Goal: Task Accomplishment & Management: Use online tool/utility

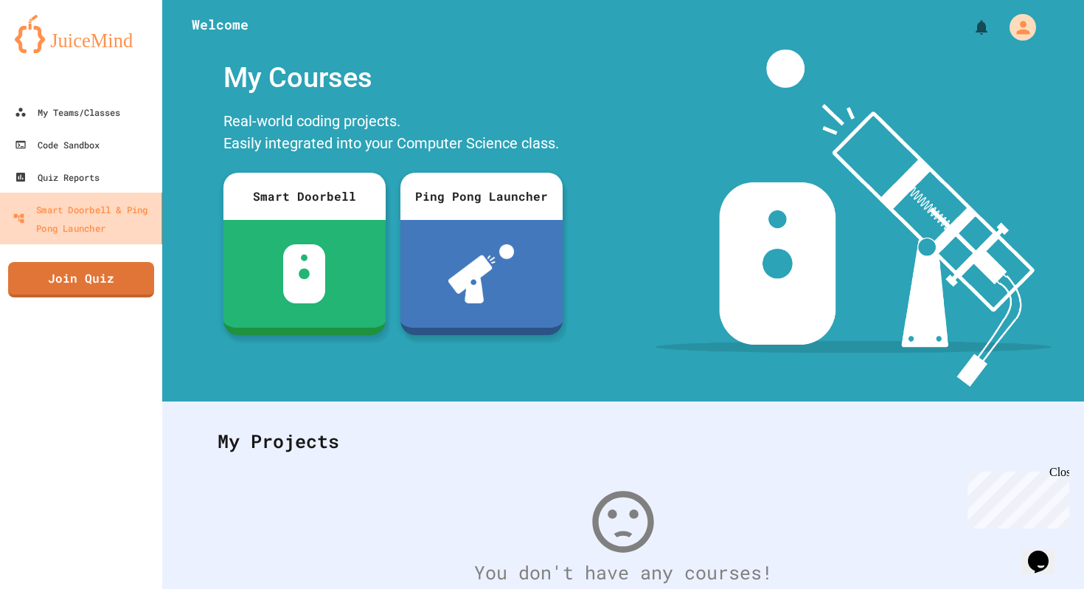
click at [66, 212] on div "Smart Doorbell & Ping Pong Launcher" at bounding box center [84, 218] width 143 height 36
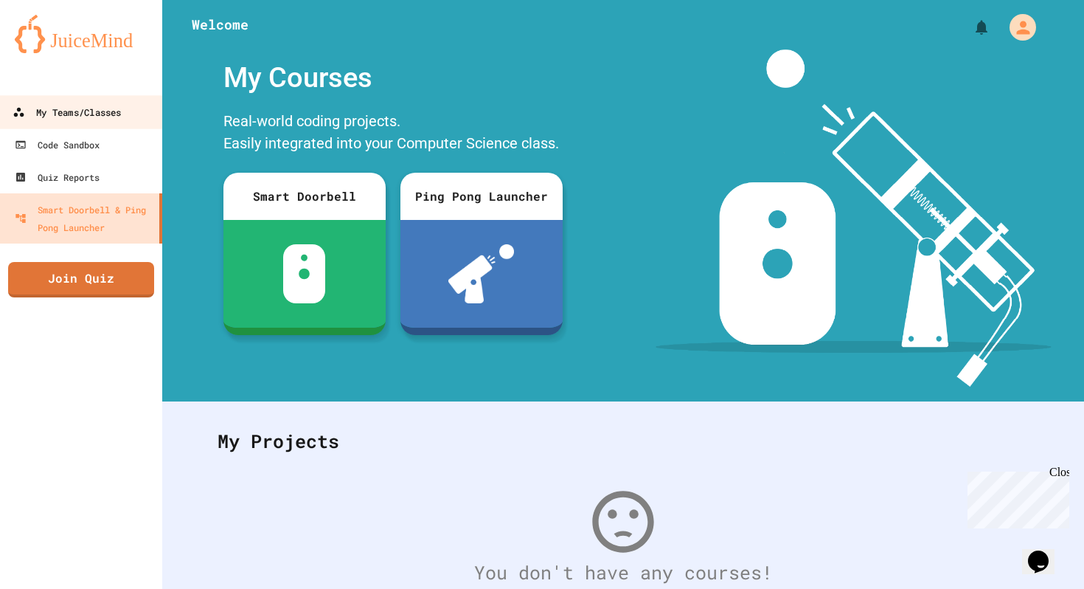
click at [98, 125] on link "My Teams/Classes" at bounding box center [81, 111] width 167 height 33
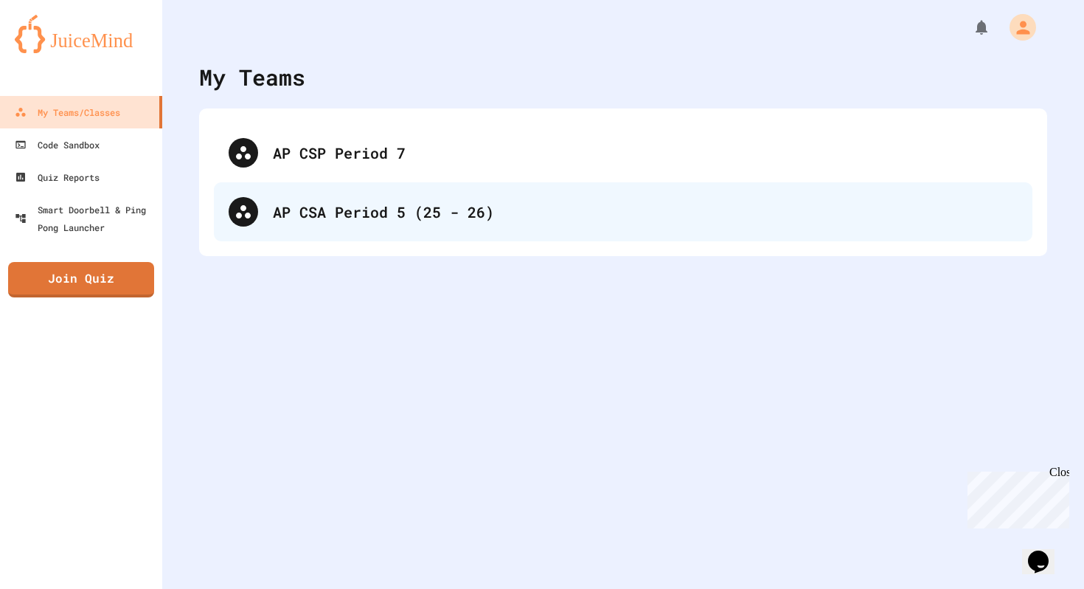
click at [375, 218] on div "AP CSA Period 5 (25 - 26)" at bounding box center [645, 212] width 745 height 22
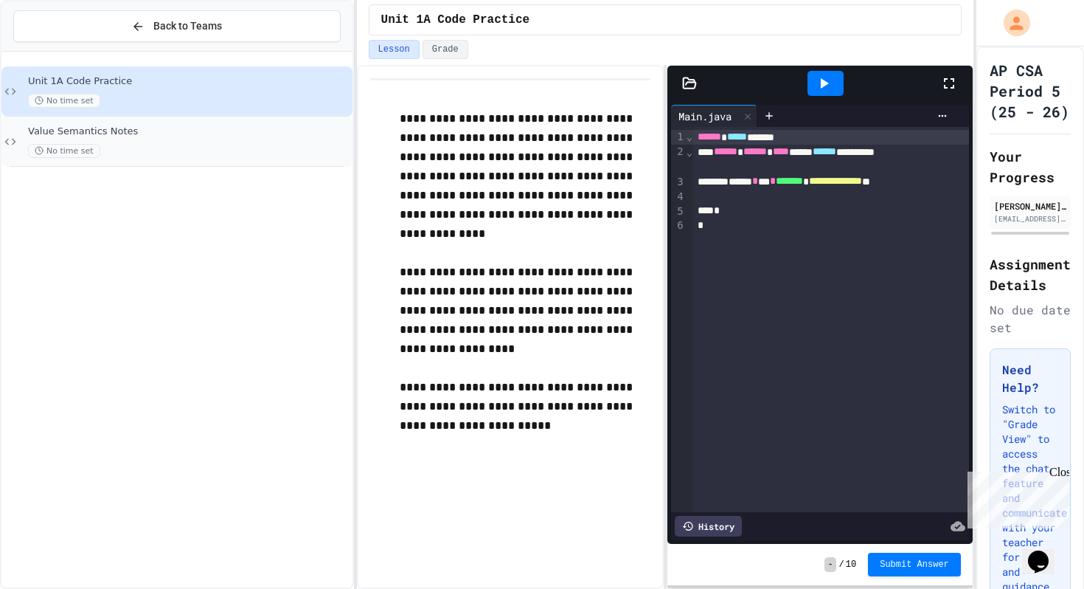
click at [220, 153] on div "No time set" at bounding box center [189, 151] width 322 height 14
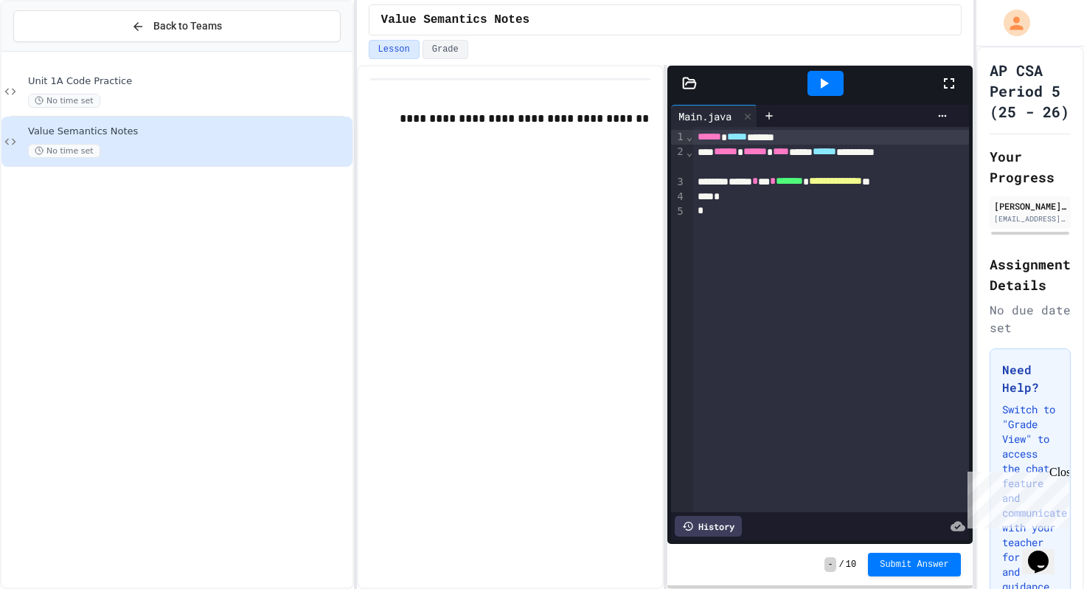
click at [546, 146] on p at bounding box center [525, 137] width 251 height 19
click at [1065, 473] on div "Close" at bounding box center [1058, 474] width 18 height 18
click at [948, 111] on div at bounding box center [943, 116] width 24 height 12
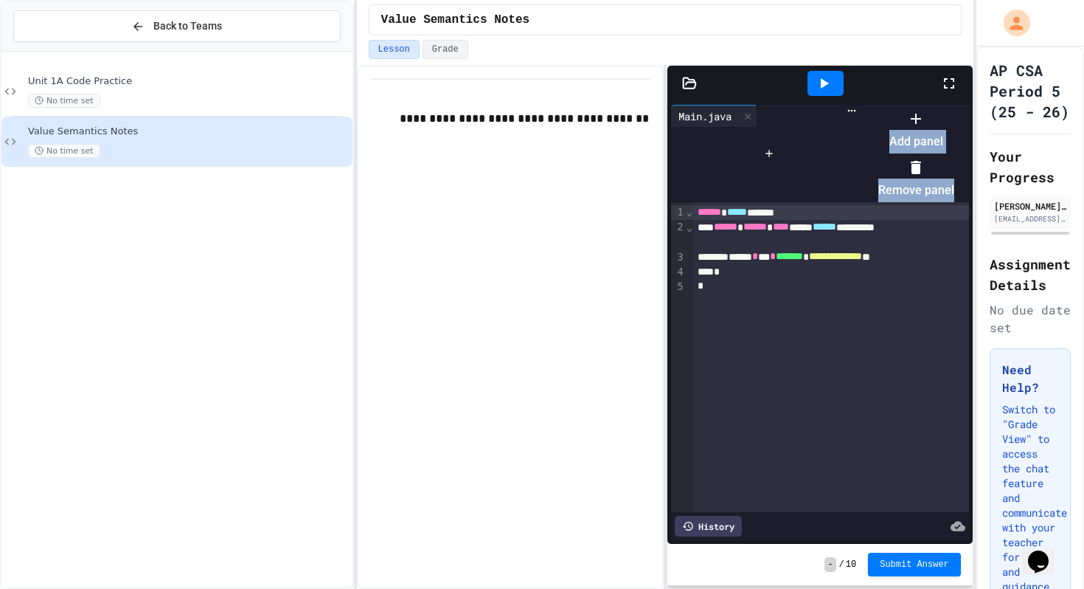
click at [948, 106] on div at bounding box center [909, 106] width 91 height 0
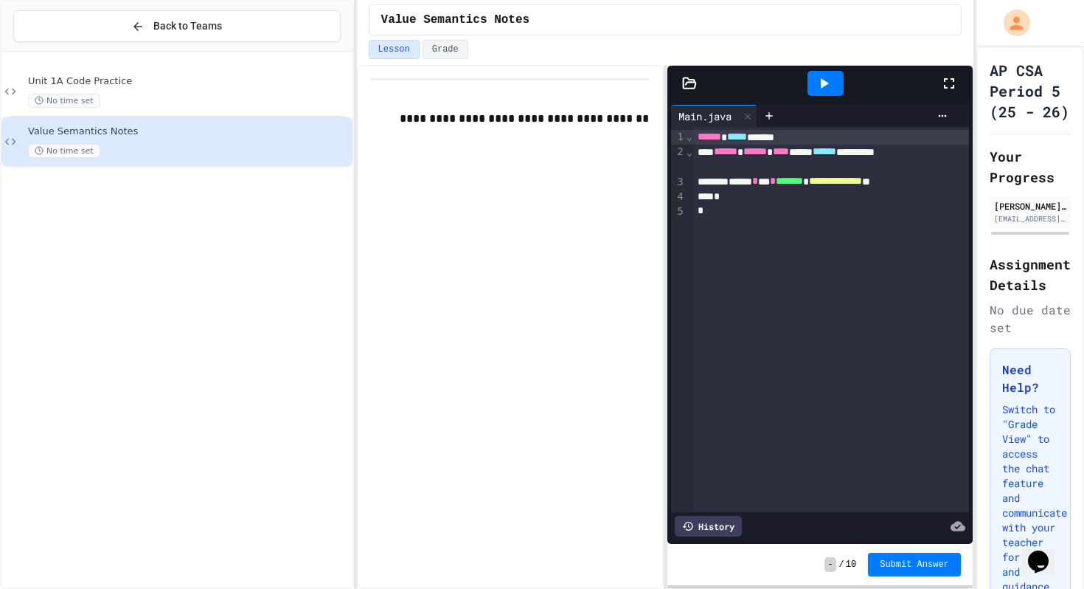
click at [451, 59] on div "Lesson Grade" at bounding box center [665, 52] width 617 height 25
click at [684, 88] on icon at bounding box center [689, 82] width 13 height 10
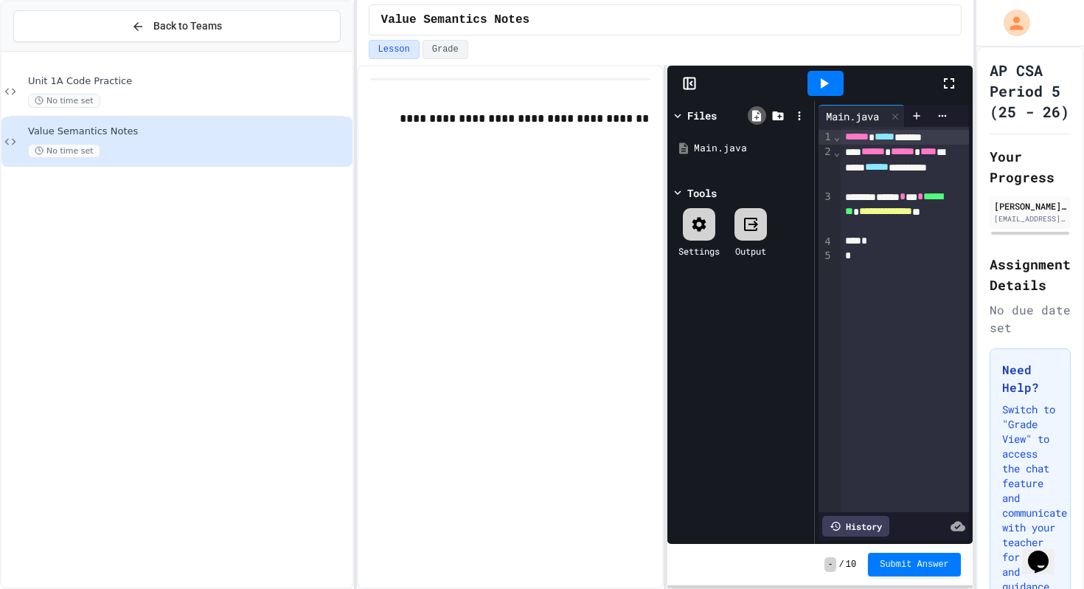
click at [759, 117] on icon at bounding box center [756, 115] width 9 height 11
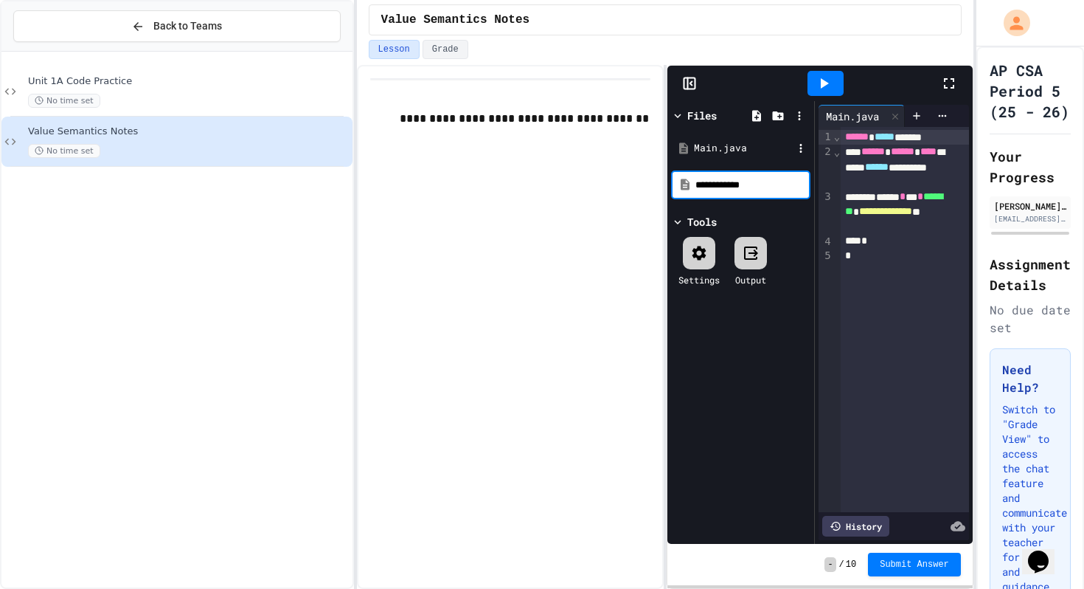
type input "**********"
click at [752, 176] on div "MyClass.java" at bounding box center [743, 174] width 99 height 15
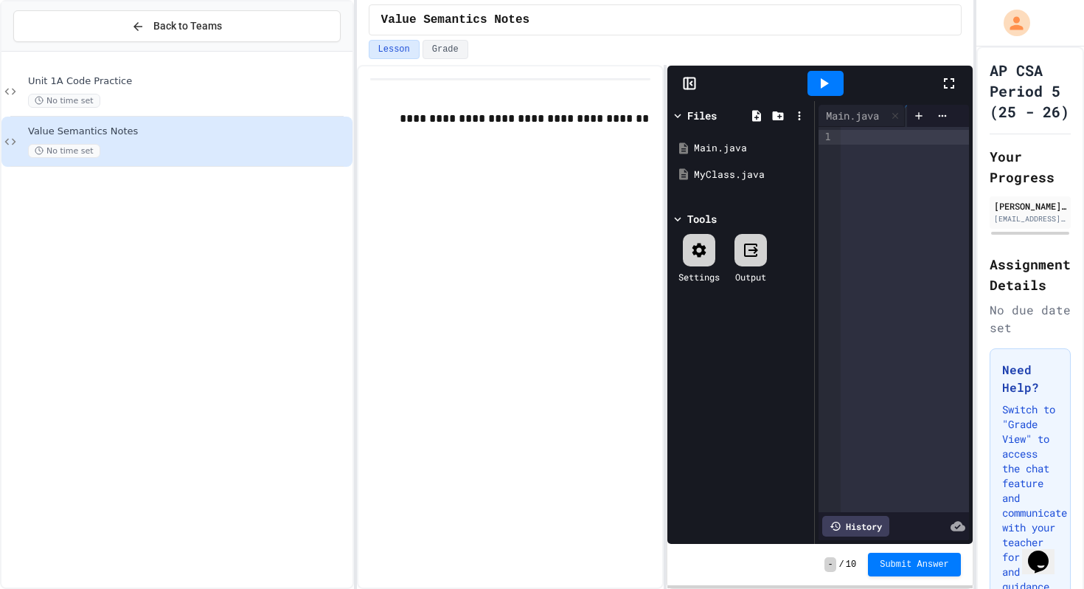
click at [690, 71] on div at bounding box center [819, 83] width 305 height 35
click at [686, 88] on rect at bounding box center [689, 83] width 11 height 11
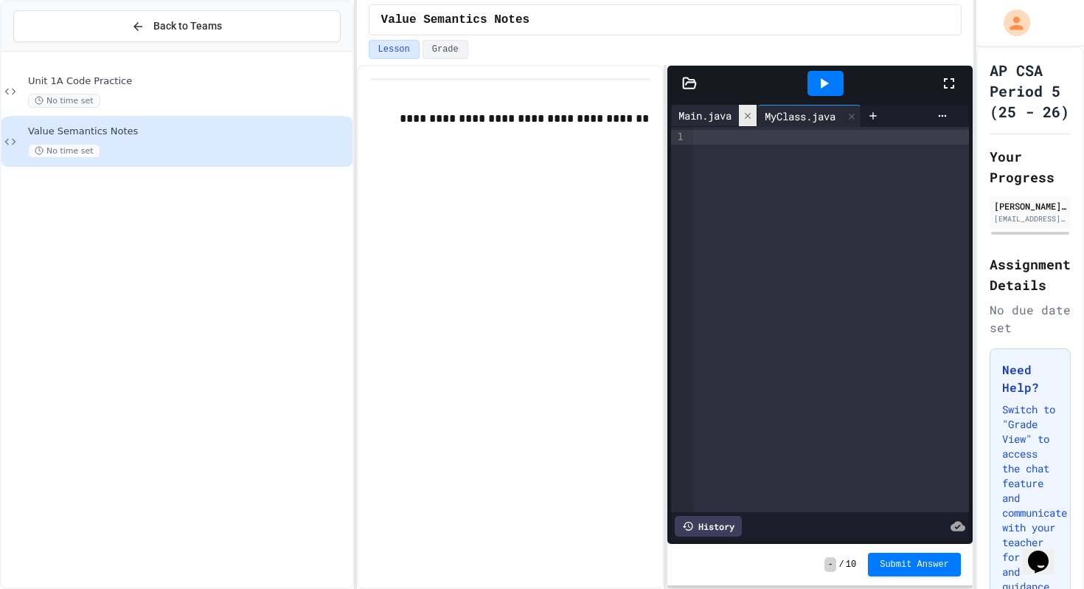
click at [743, 123] on div at bounding box center [748, 115] width 18 height 21
click at [694, 84] on icon at bounding box center [689, 83] width 15 height 15
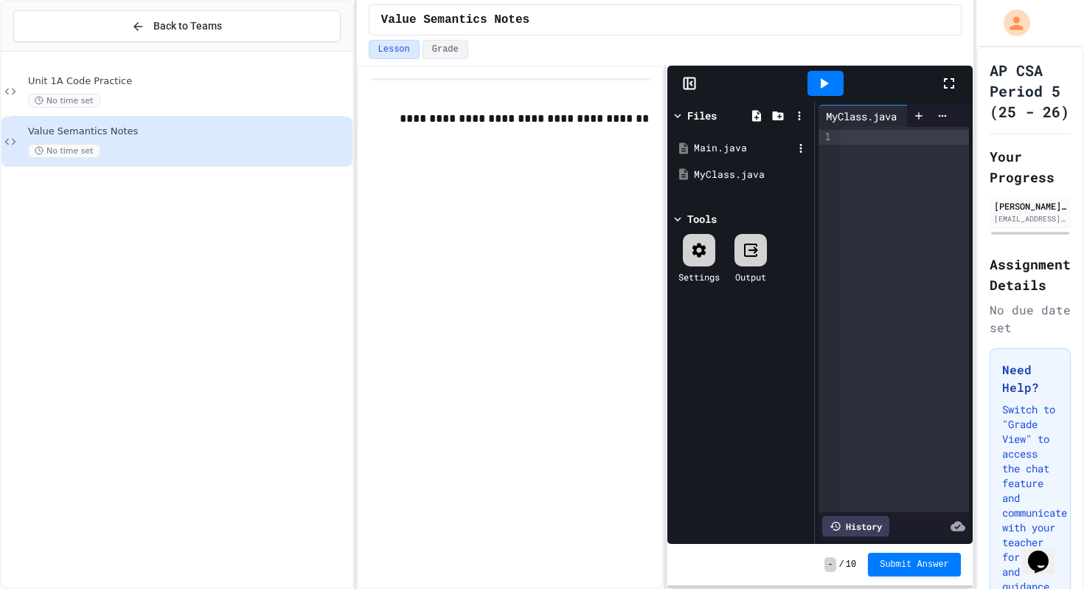
click at [706, 148] on div "Main.java" at bounding box center [743, 148] width 99 height 15
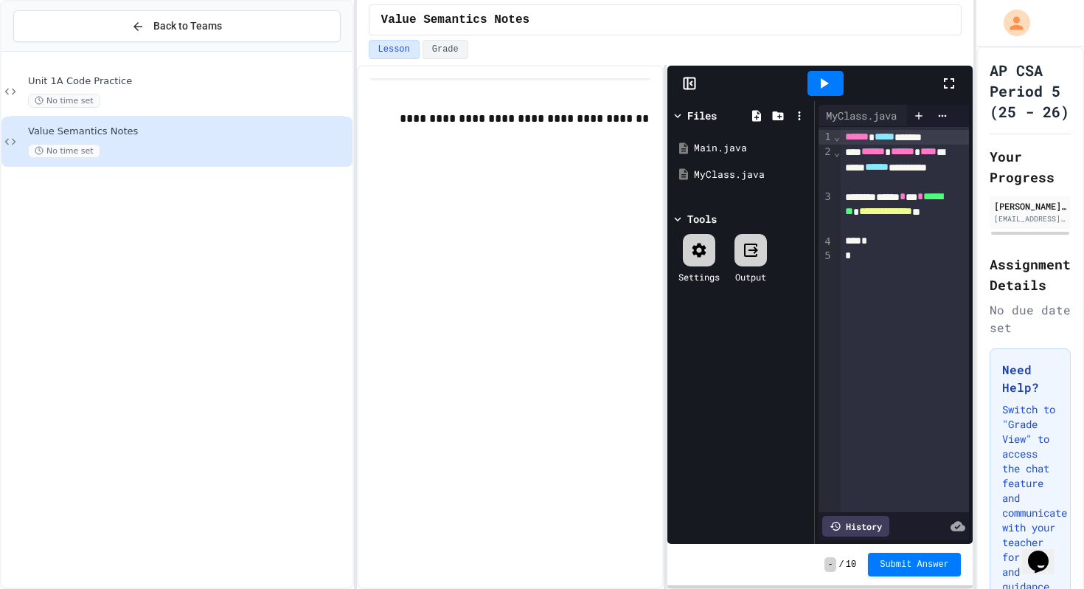
click at [694, 86] on rect at bounding box center [689, 83] width 11 height 11
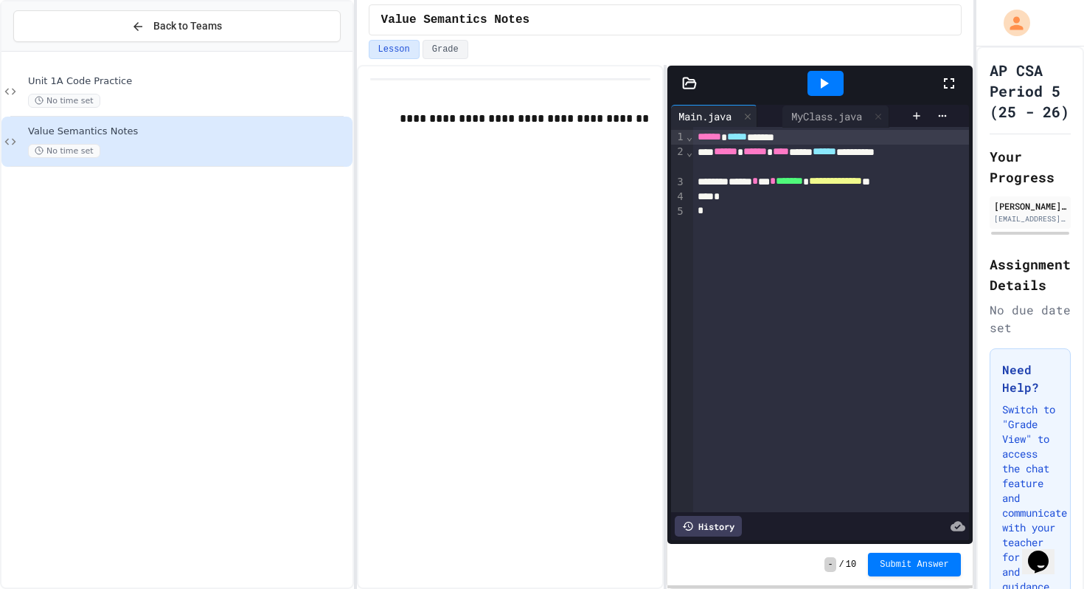
drag, startPoint x: 718, startPoint y: 117, endPoint x: 833, endPoint y: 117, distance: 115.0
click at [833, 117] on div "MyClass.java Main.java" at bounding box center [788, 116] width 234 height 22
click at [739, 119] on div "Main.java" at bounding box center [705, 115] width 68 height 15
click at [712, 114] on div "MyClass.java" at bounding box center [714, 115] width 86 height 15
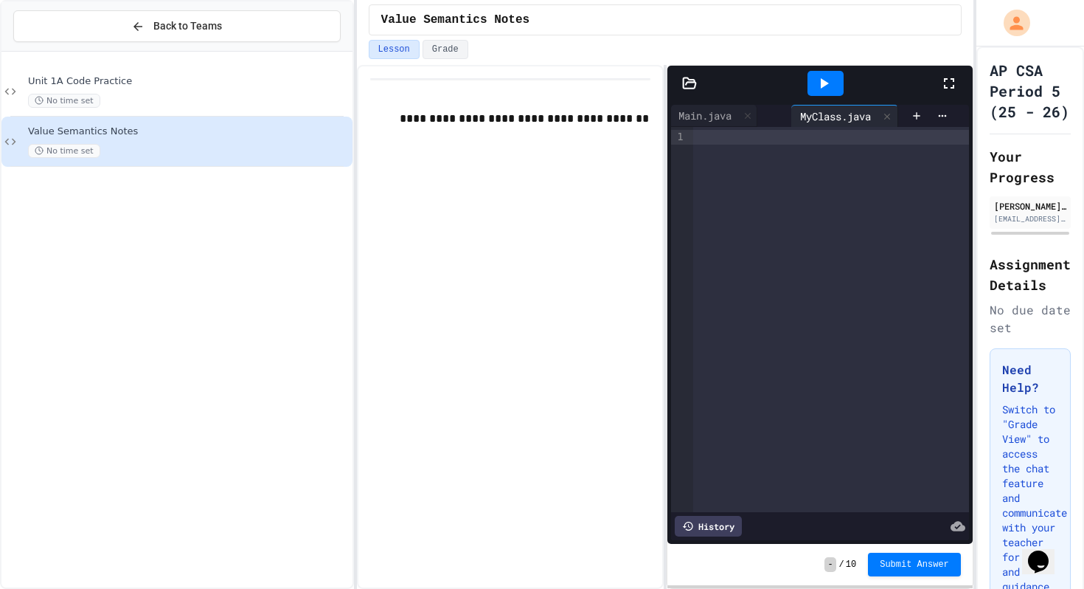
drag, startPoint x: 712, startPoint y: 114, endPoint x: 848, endPoint y: 114, distance: 136.4
click at [852, 114] on div "MyClass.java Main.java" at bounding box center [788, 116] width 234 height 22
click at [814, 147] on div at bounding box center [831, 319] width 276 height 385
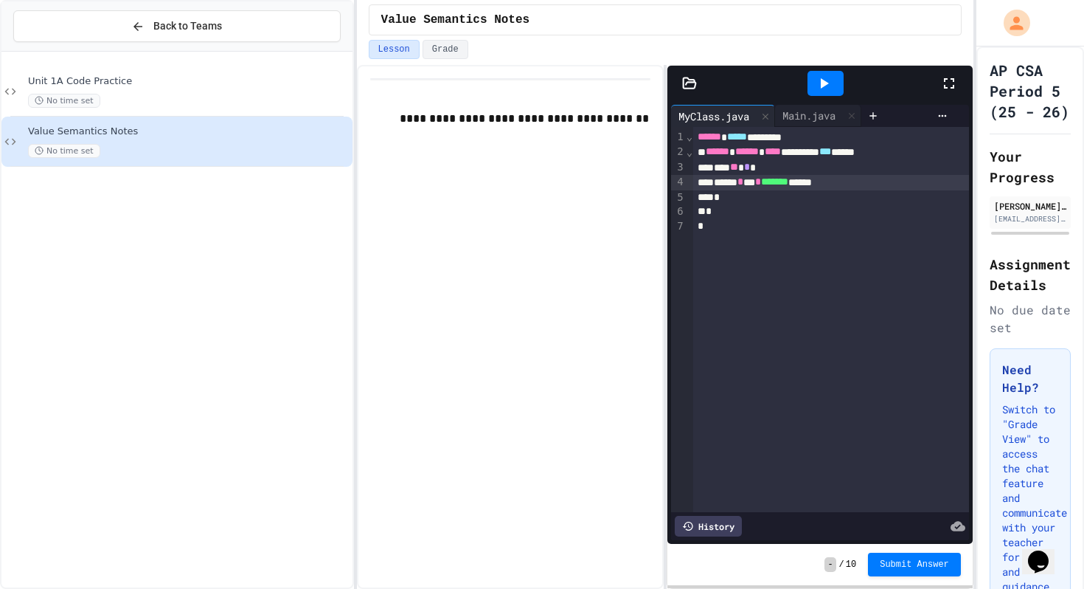
click at [786, 195] on div "*" at bounding box center [831, 197] width 276 height 15
click at [754, 203] on div "*" at bounding box center [831, 197] width 276 height 15
click at [849, 139] on div "****** ***** ******* *" at bounding box center [831, 137] width 276 height 15
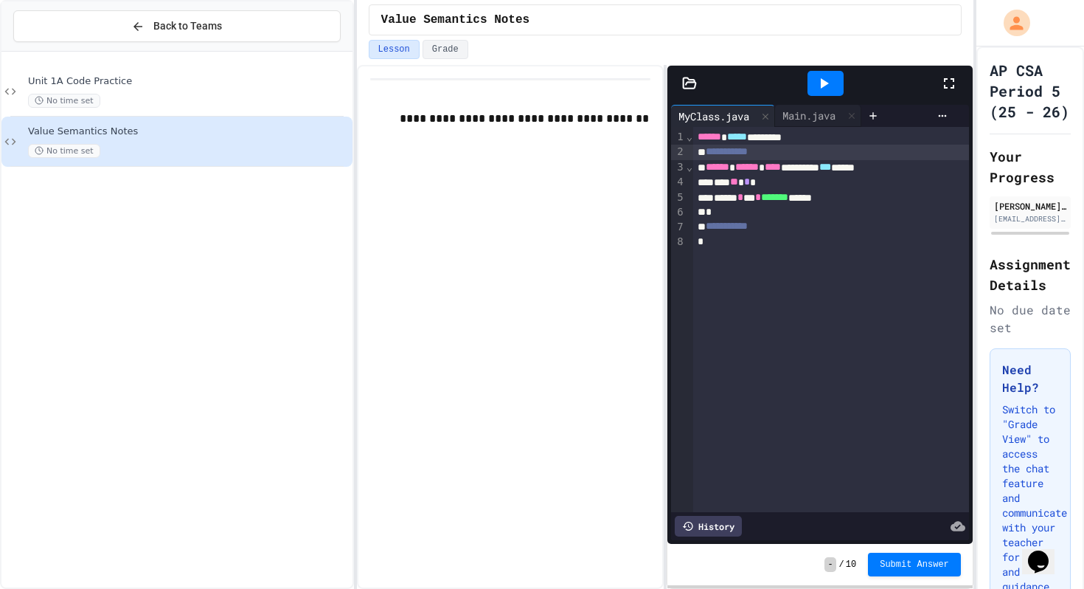
click at [721, 152] on span "**********" at bounding box center [727, 151] width 42 height 10
click at [723, 231] on span "**********" at bounding box center [727, 226] width 42 height 10
click at [800, 232] on div "**********" at bounding box center [831, 226] width 276 height 15
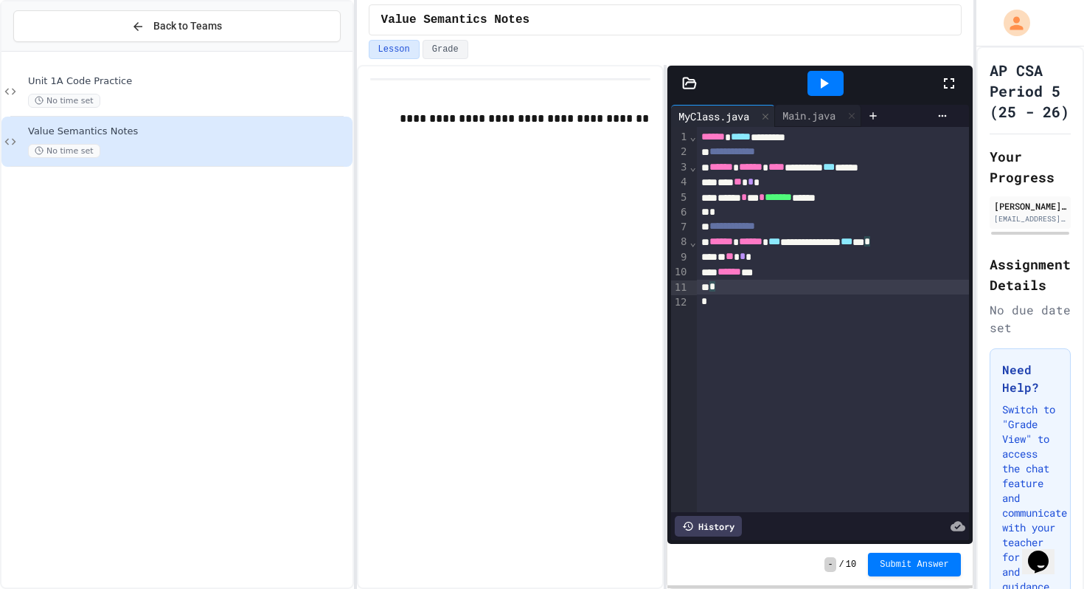
click at [833, 282] on div "*" at bounding box center [833, 287] width 272 height 15
click at [824, 236] on div "**********" at bounding box center [833, 242] width 272 height 15
click at [827, 185] on div "*** ** * *" at bounding box center [833, 182] width 272 height 15
click at [829, 85] on icon at bounding box center [824, 83] width 18 height 18
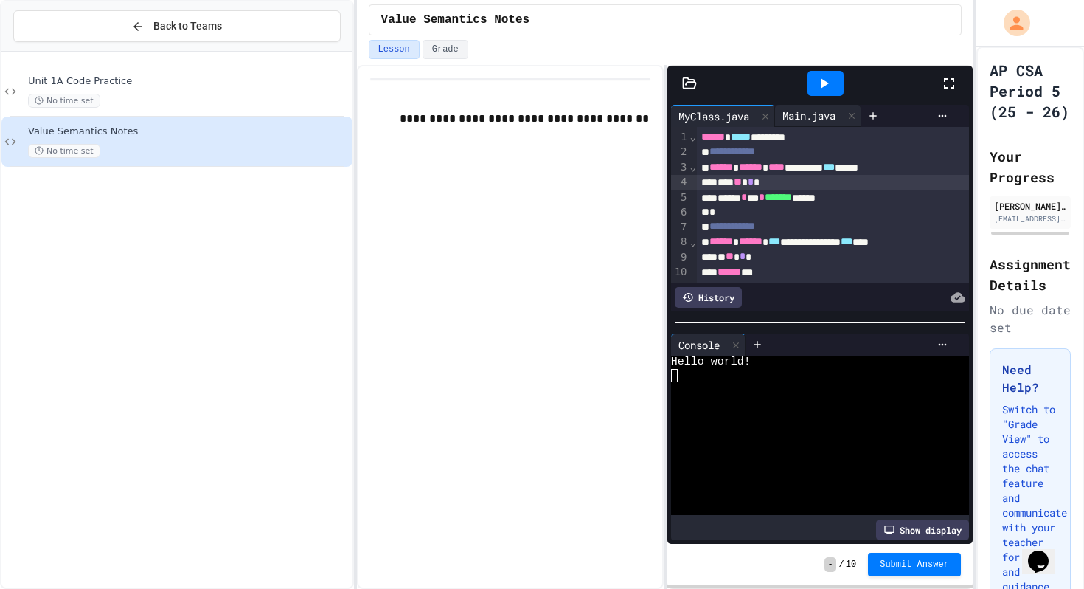
click at [809, 118] on div "Main.java" at bounding box center [809, 115] width 68 height 15
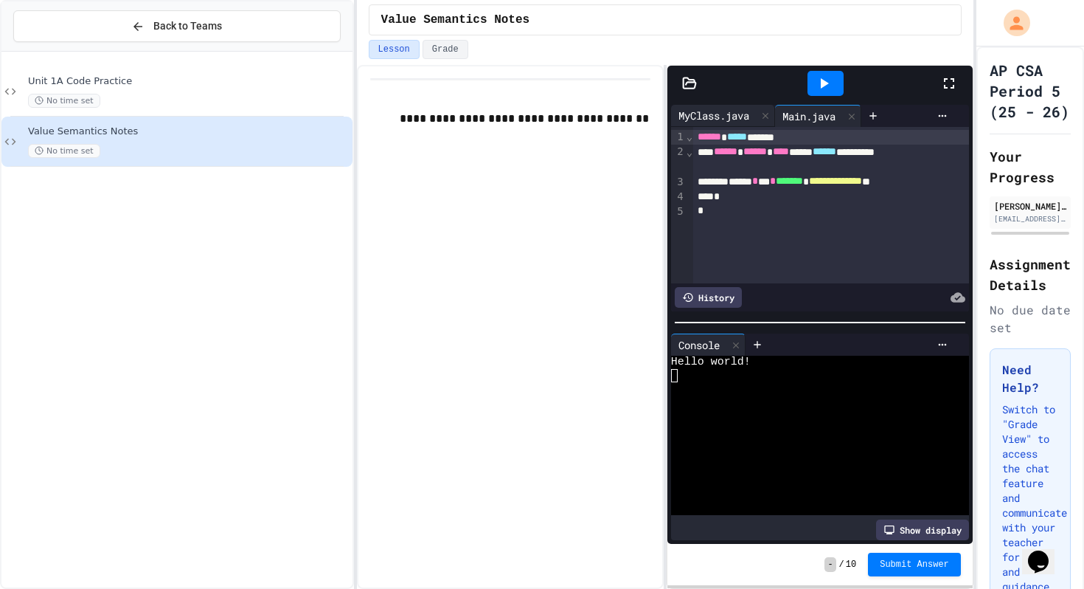
click at [735, 111] on div "MyClass.java" at bounding box center [714, 115] width 86 height 15
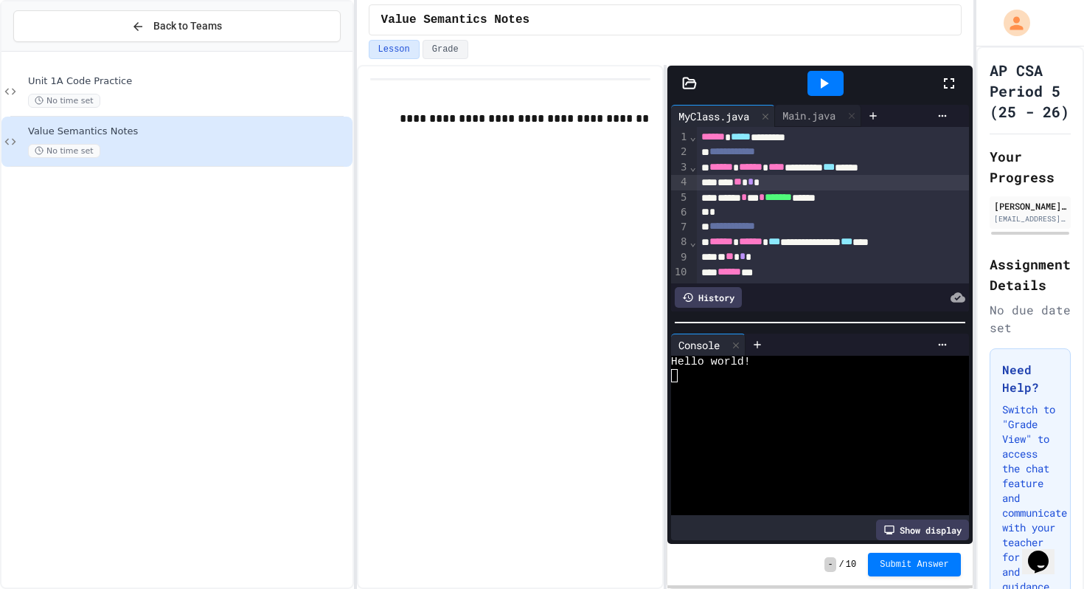
click at [825, 86] on icon at bounding box center [824, 83] width 18 height 18
click at [825, 86] on div "Stop" at bounding box center [825, 83] width 69 height 28
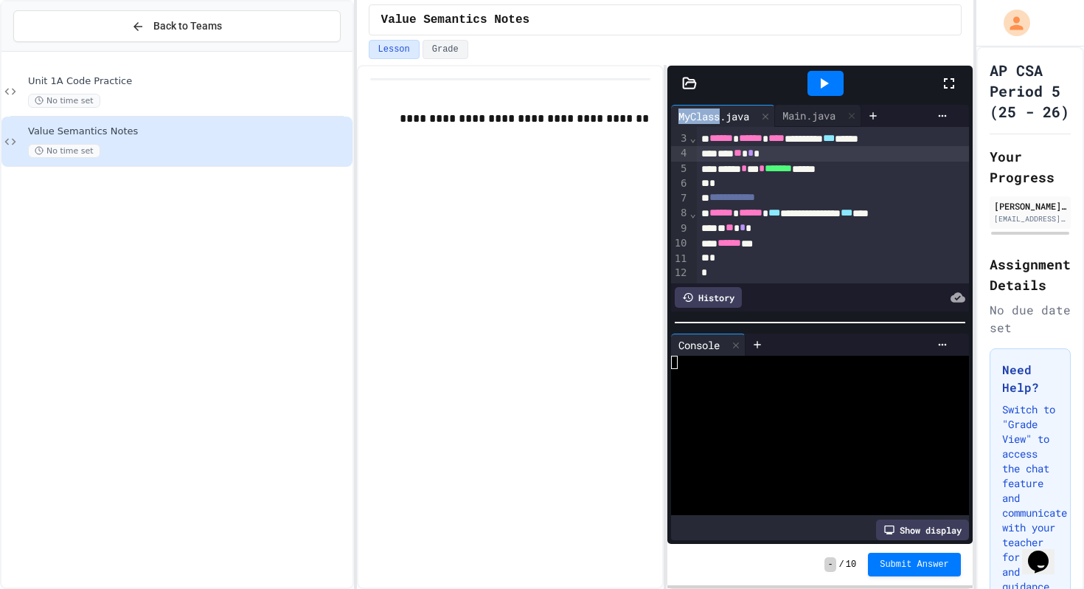
click at [824, 99] on div at bounding box center [825, 83] width 51 height 40
click at [824, 86] on icon at bounding box center [824, 83] width 18 height 18
click at [794, 260] on div "*" at bounding box center [833, 258] width 272 height 15
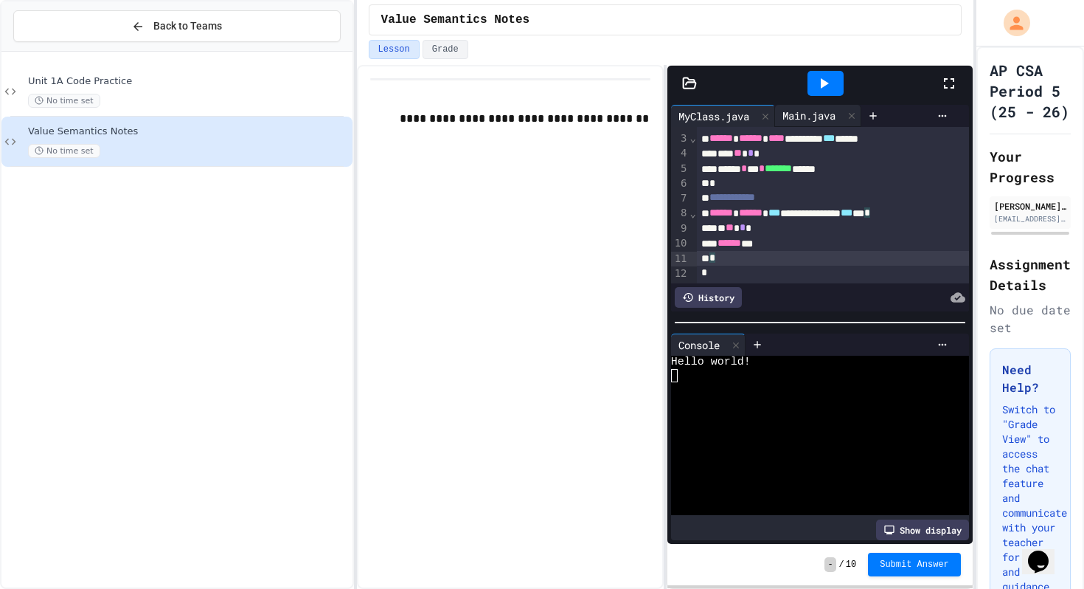
click at [805, 126] on div "Main.java" at bounding box center [818, 116] width 86 height 22
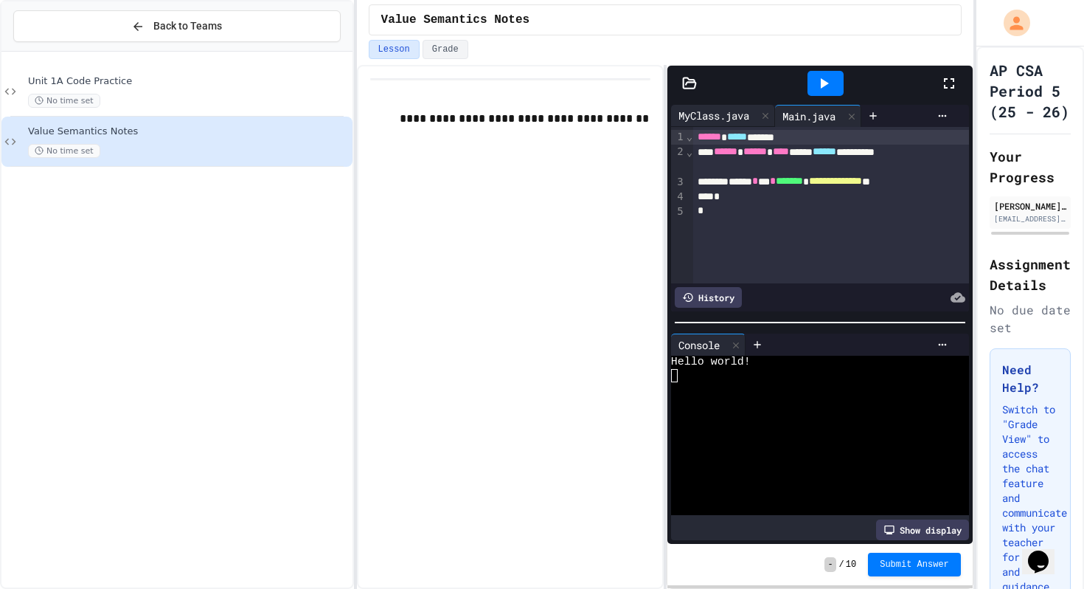
click at [715, 122] on div "MyClass.java" at bounding box center [714, 115] width 86 height 15
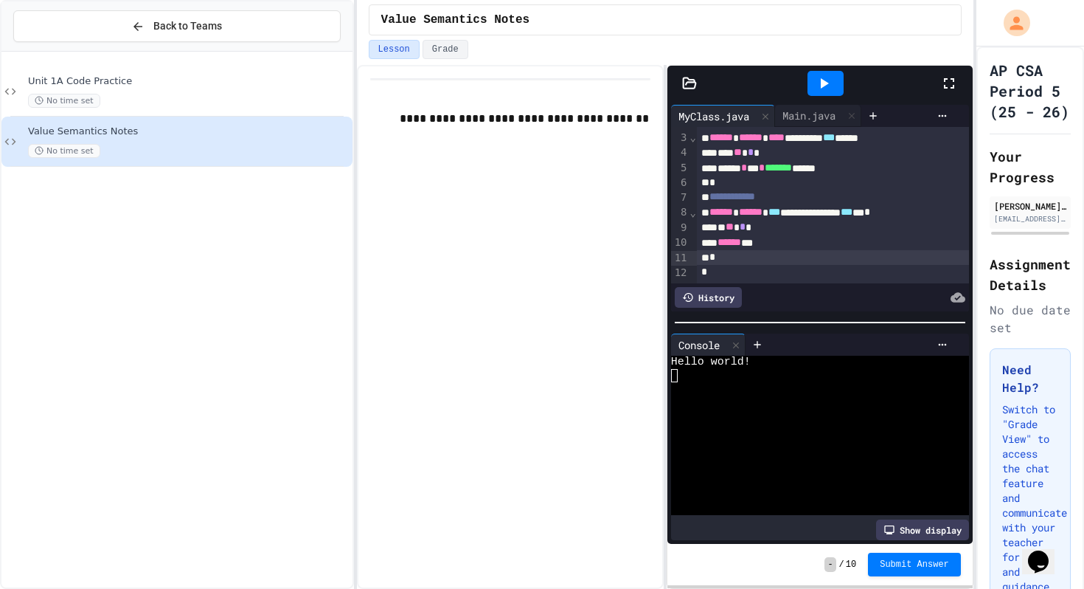
click at [805, 237] on div "****** **" at bounding box center [833, 242] width 272 height 15
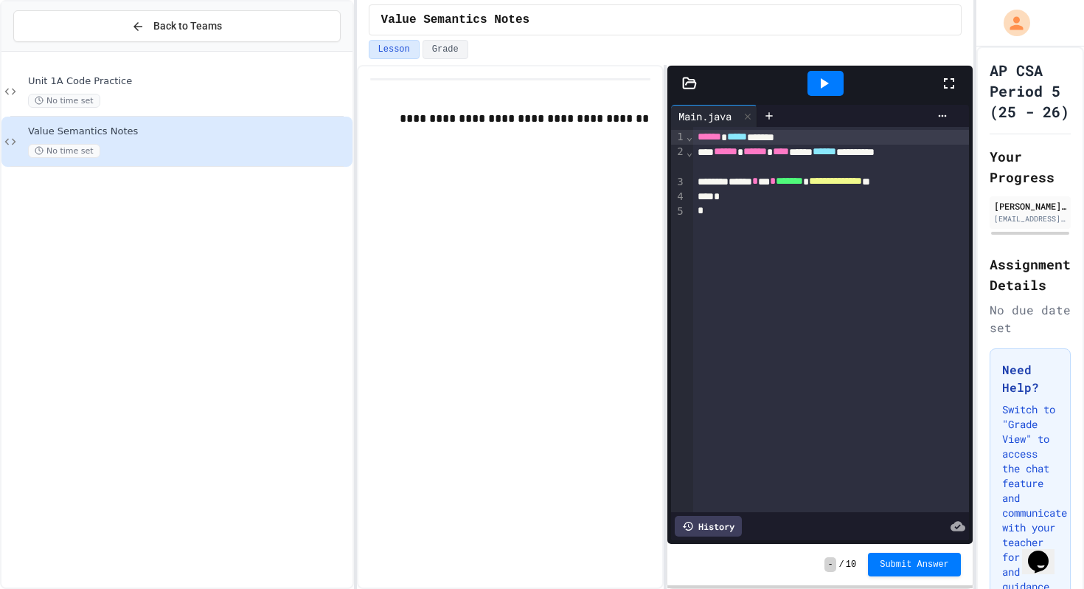
click at [511, 434] on div "**********" at bounding box center [510, 327] width 307 height 524
